Goal: Use online tool/utility: Utilize a website feature to perform a specific function

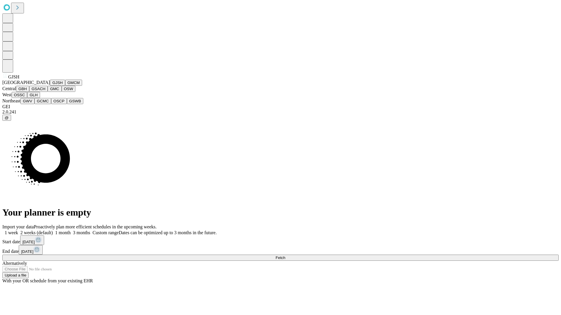
click at [50, 86] on button "GJSH" at bounding box center [57, 83] width 15 height 6
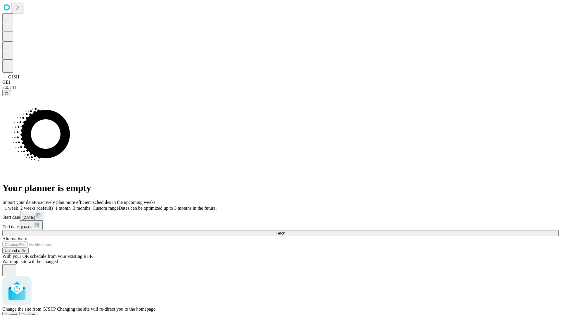
click at [35, 313] on span "Confirm" at bounding box center [29, 315] width 14 height 4
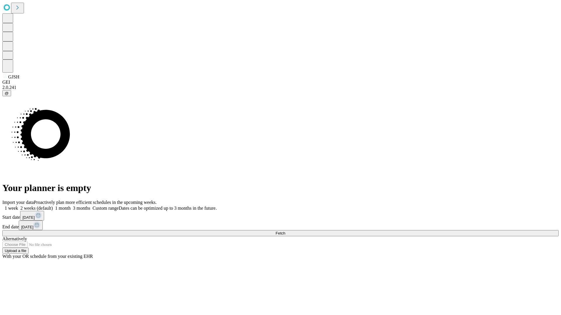
click at [71, 206] on label "1 month" at bounding box center [62, 208] width 18 height 5
click at [285, 231] on span "Fetch" at bounding box center [280, 233] width 10 height 4
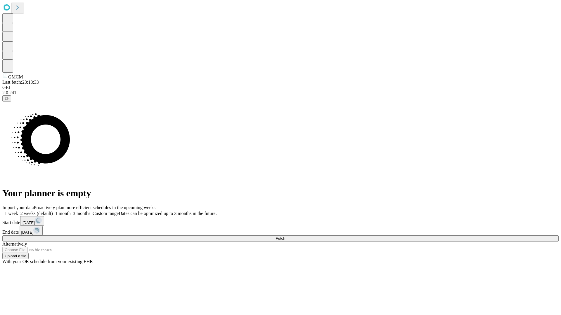
click at [71, 211] on label "1 month" at bounding box center [62, 213] width 18 height 5
click at [285, 237] on span "Fetch" at bounding box center [280, 239] width 10 height 4
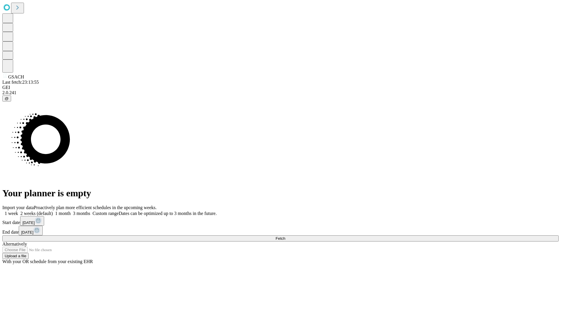
click at [71, 211] on label "1 month" at bounding box center [62, 213] width 18 height 5
click at [285, 237] on span "Fetch" at bounding box center [280, 239] width 10 height 4
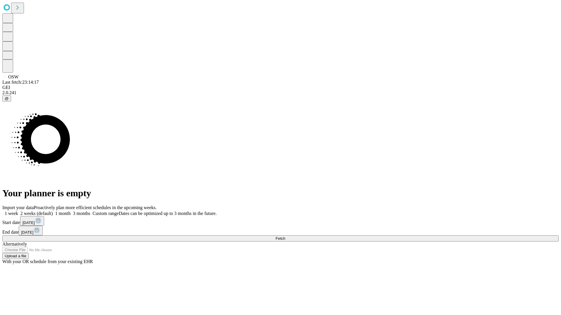
click at [71, 211] on label "1 month" at bounding box center [62, 213] width 18 height 5
click at [285, 237] on span "Fetch" at bounding box center [280, 239] width 10 height 4
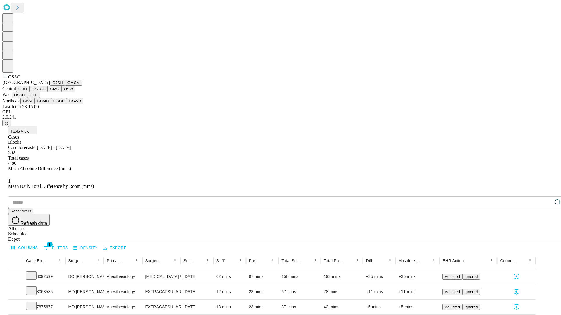
click at [40, 98] on button "GLH" at bounding box center [33, 95] width 13 height 6
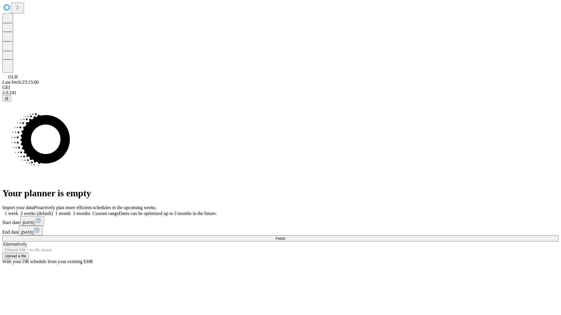
click at [71, 211] on label "1 month" at bounding box center [62, 213] width 18 height 5
click at [285, 237] on span "Fetch" at bounding box center [280, 239] width 10 height 4
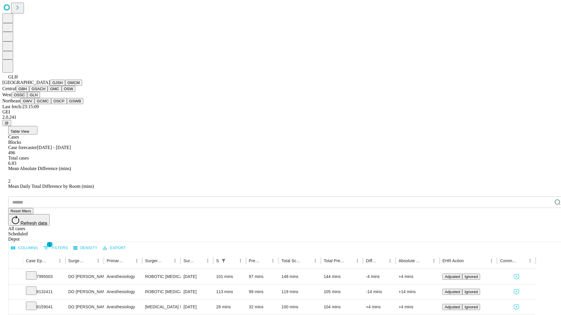
click at [34, 104] on button "GWV" at bounding box center [27, 101] width 14 height 6
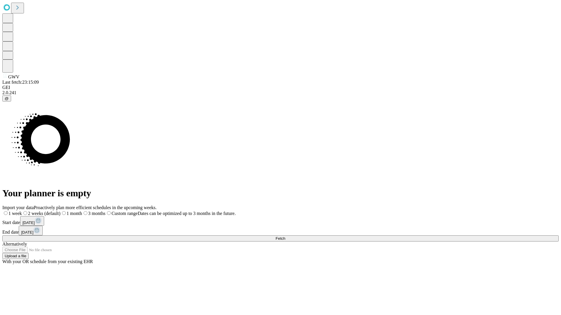
click at [285, 237] on span "Fetch" at bounding box center [280, 239] width 10 height 4
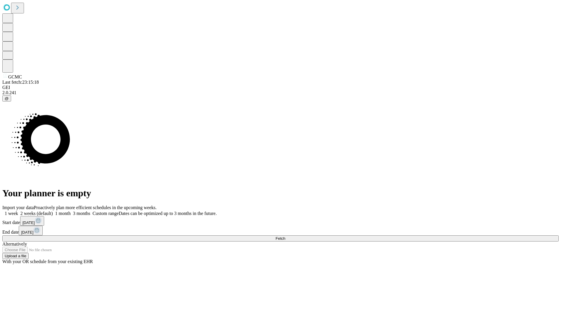
click at [285, 237] on span "Fetch" at bounding box center [280, 239] width 10 height 4
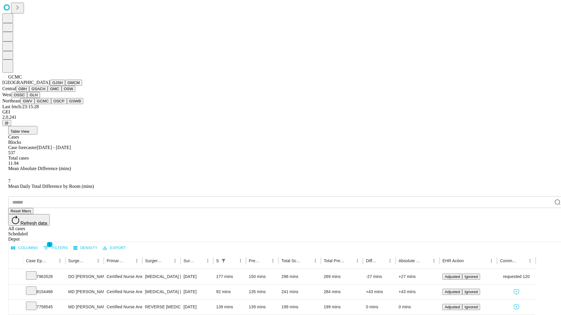
click at [51, 104] on button "OSCP" at bounding box center [59, 101] width 16 height 6
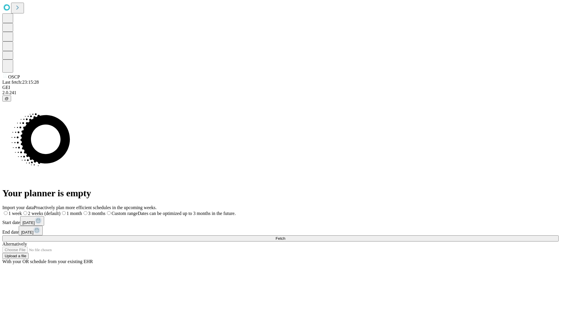
click at [82, 211] on label "1 month" at bounding box center [71, 213] width 22 height 5
click at [285, 237] on span "Fetch" at bounding box center [280, 239] width 10 height 4
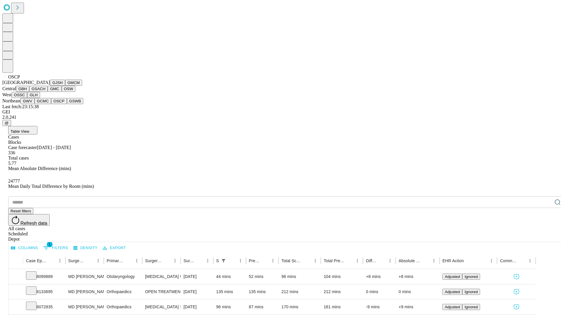
click at [67, 104] on button "GSWB" at bounding box center [75, 101] width 17 height 6
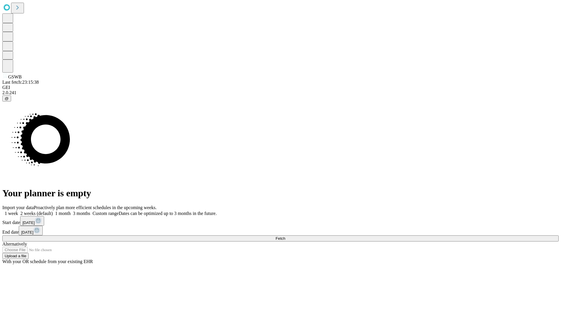
click at [71, 211] on label "1 month" at bounding box center [62, 213] width 18 height 5
click at [285, 237] on span "Fetch" at bounding box center [280, 239] width 10 height 4
